Goal: Information Seeking & Learning: Find specific page/section

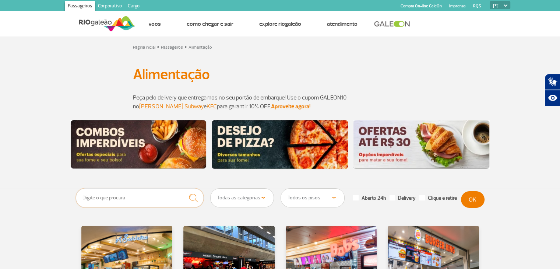
click at [131, 200] on input "text" at bounding box center [140, 197] width 128 height 19
type input "mc"
click at [183, 188] on button "submit" at bounding box center [193, 198] width 20 height 20
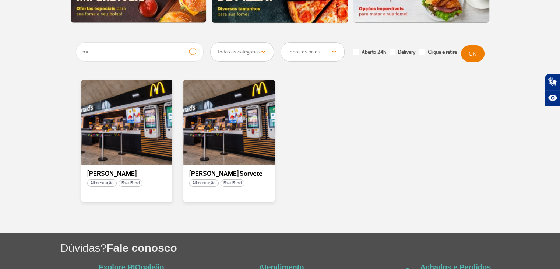
scroll to position [147, 0]
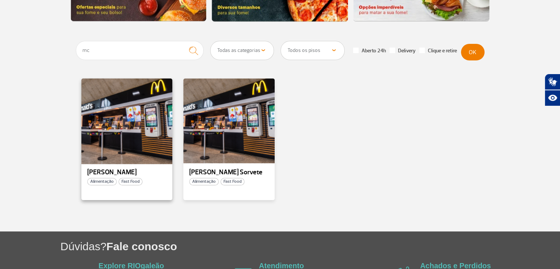
click at [131, 149] on div at bounding box center [126, 120] width 93 height 87
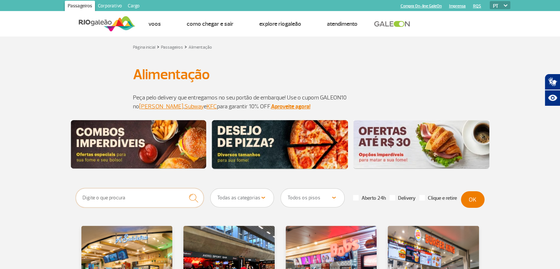
click at [146, 195] on input "text" at bounding box center [140, 197] width 128 height 19
click at [183, 188] on button "submit" at bounding box center [193, 198] width 20 height 20
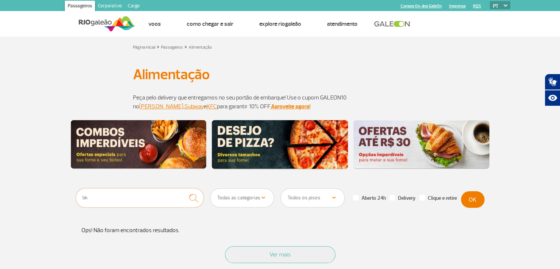
type input "b"
type input "mc"
click at [183, 188] on button "submit" at bounding box center [193, 198] width 20 height 20
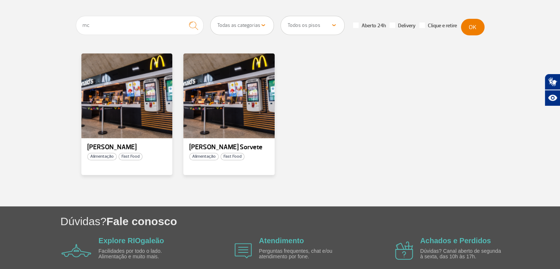
scroll to position [177, 0]
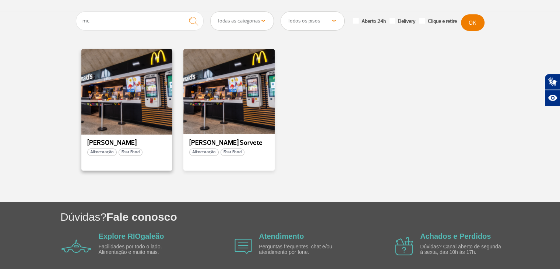
click at [128, 113] on div at bounding box center [126, 91] width 93 height 87
